Goal: Register for event/course

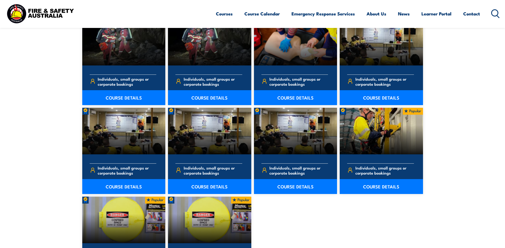
scroll to position [80, 0]
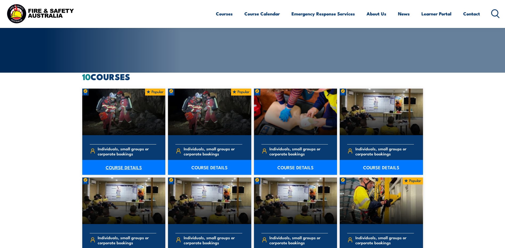
click at [121, 169] on link "COURSE DETAILS" at bounding box center [123, 167] width 83 height 15
click at [204, 165] on link "COURSE DETAILS" at bounding box center [209, 167] width 83 height 15
